Goal: Task Accomplishment & Management: Use online tool/utility

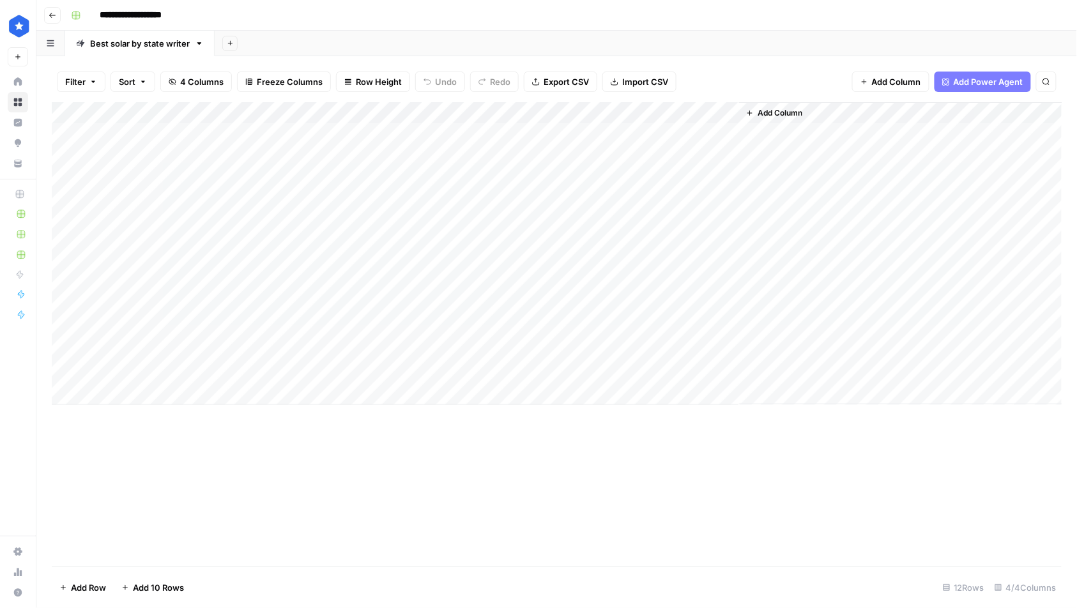
click at [113, 395] on div "Add Column" at bounding box center [557, 253] width 1010 height 303
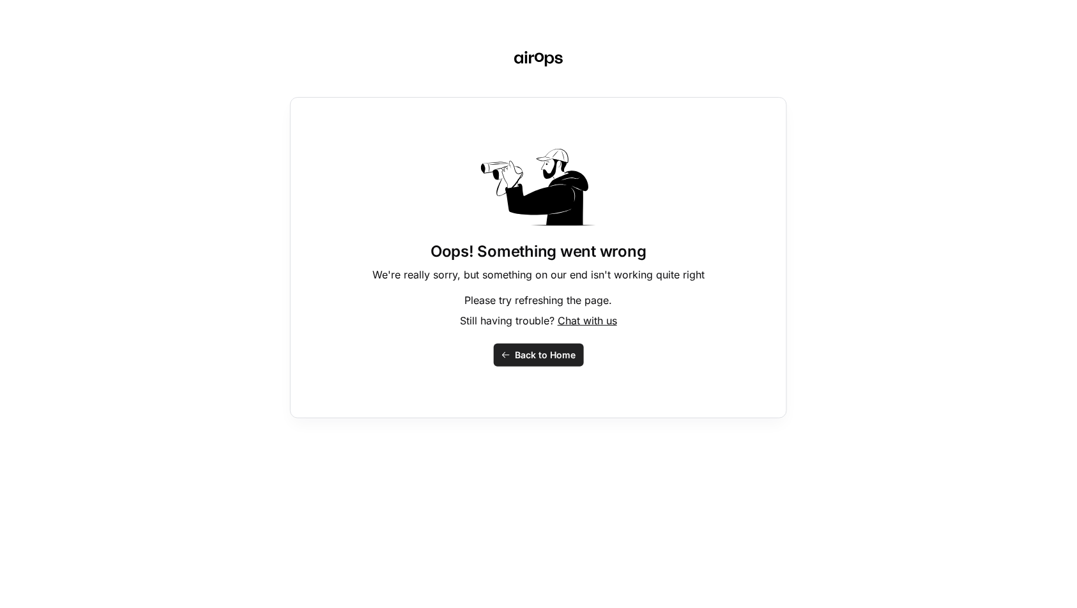
click at [522, 351] on span "Back to Home" at bounding box center [545, 355] width 61 height 13
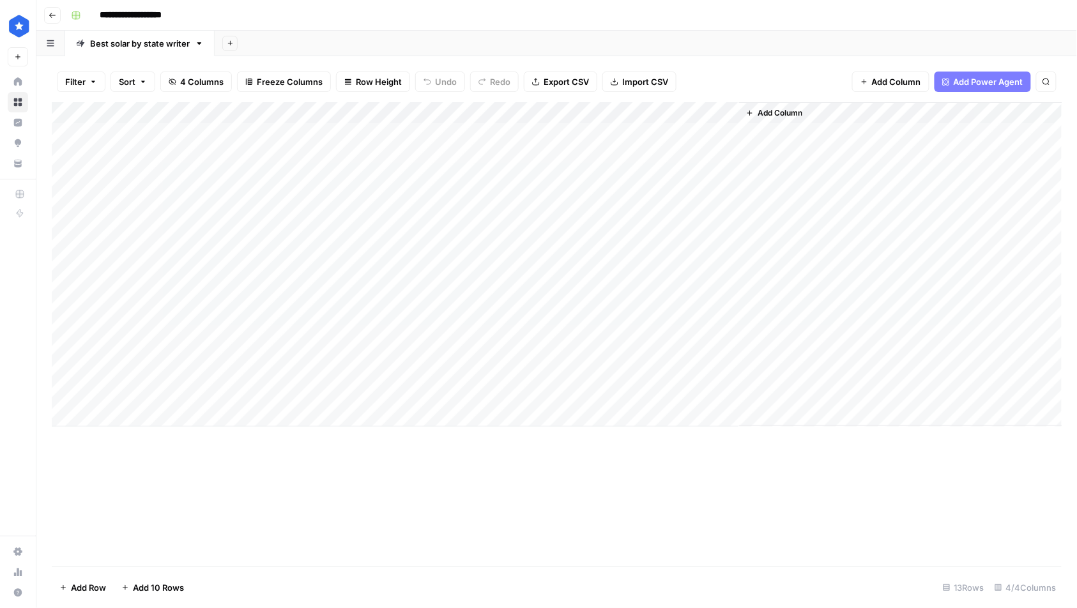
click at [195, 391] on div "Add Column" at bounding box center [557, 264] width 1010 height 324
click at [185, 390] on div "Add Column" at bounding box center [557, 264] width 1010 height 324
type textarea "******"
click at [340, 393] on div "Add Column" at bounding box center [557, 264] width 1010 height 324
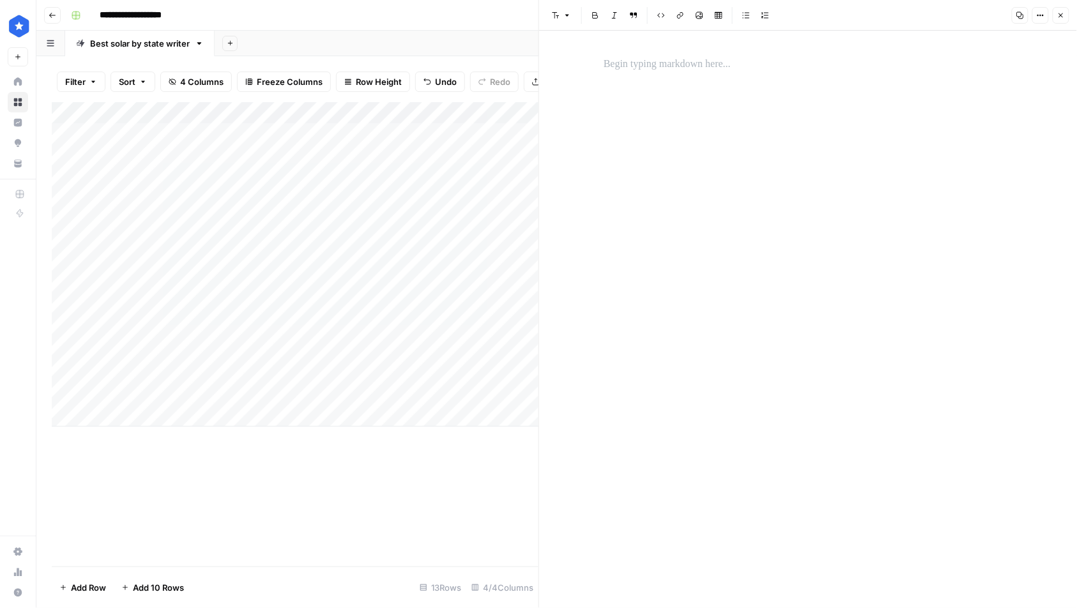
click at [581, 137] on div "New Text" at bounding box center [808, 319] width 538 height 577
click at [613, 87] on div at bounding box center [808, 319] width 424 height 577
click at [612, 71] on p at bounding box center [808, 64] width 409 height 17
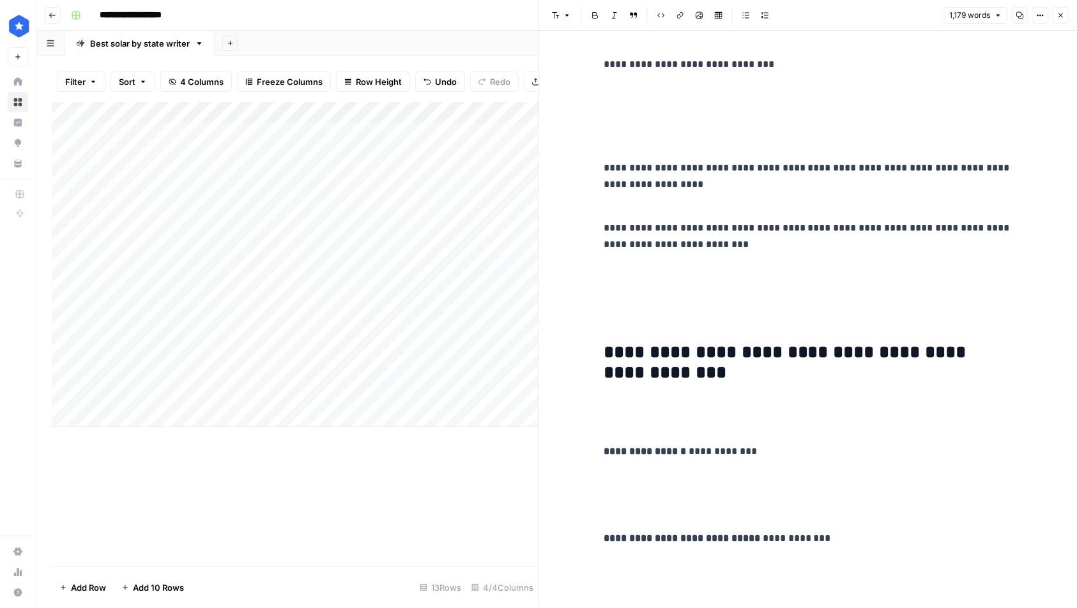
scroll to position [9559, 0]
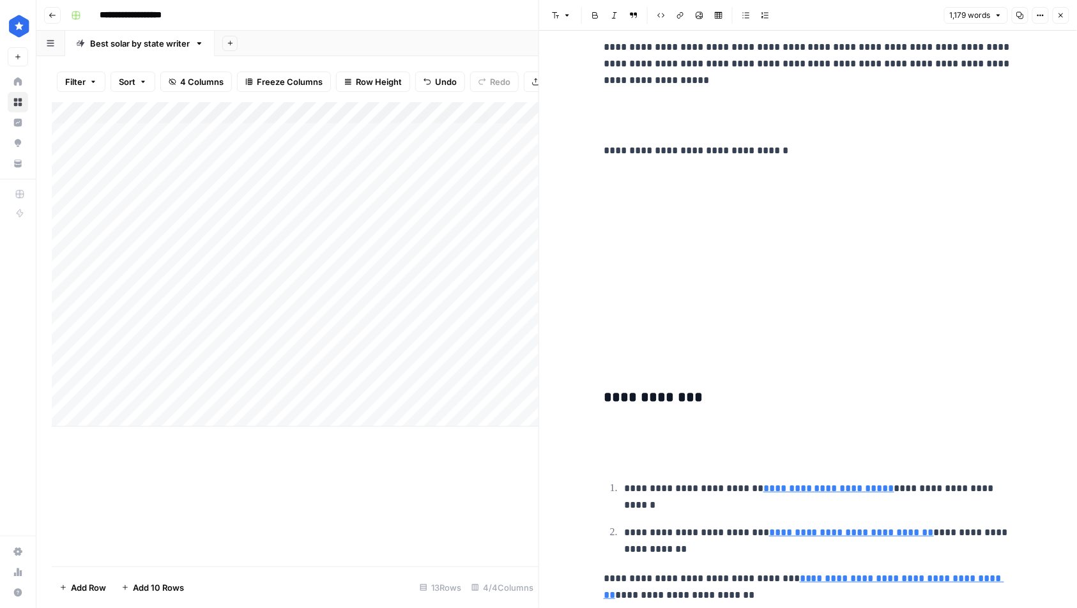
click at [1065, 15] on button "Close" at bounding box center [1061, 15] width 17 height 17
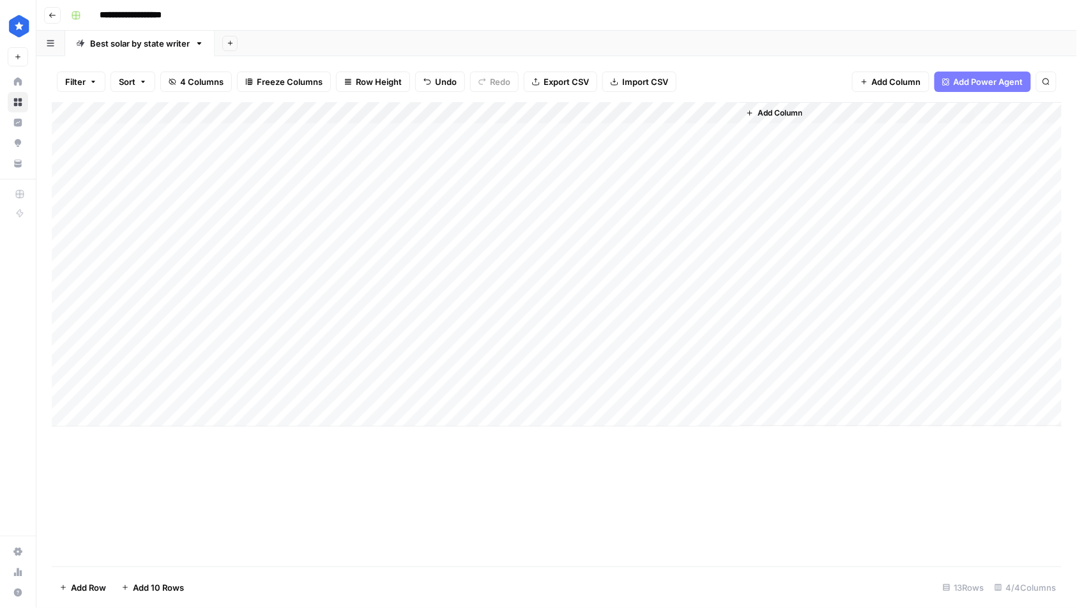
click at [544, 391] on div "Add Column" at bounding box center [557, 264] width 1010 height 324
click at [697, 397] on div "Add Column" at bounding box center [557, 264] width 1010 height 324
click at [731, 393] on div "Add Column" at bounding box center [557, 264] width 1010 height 324
